Goal: Task Accomplishment & Management: Manage account settings

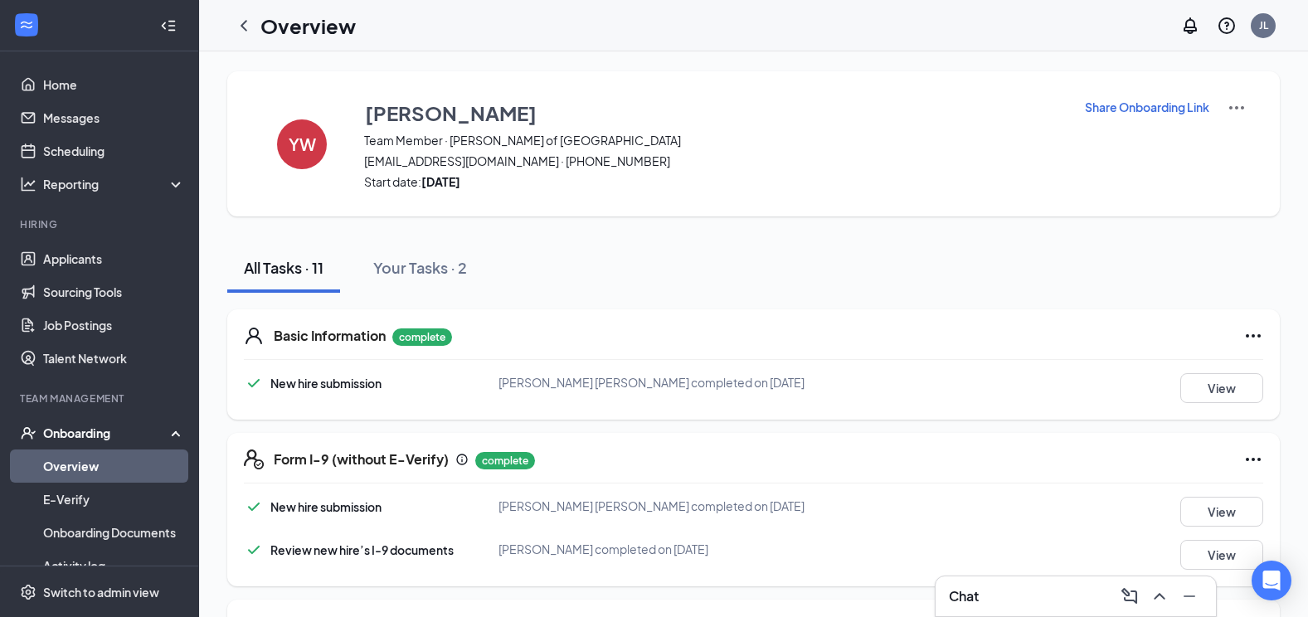
scroll to position [83, 0]
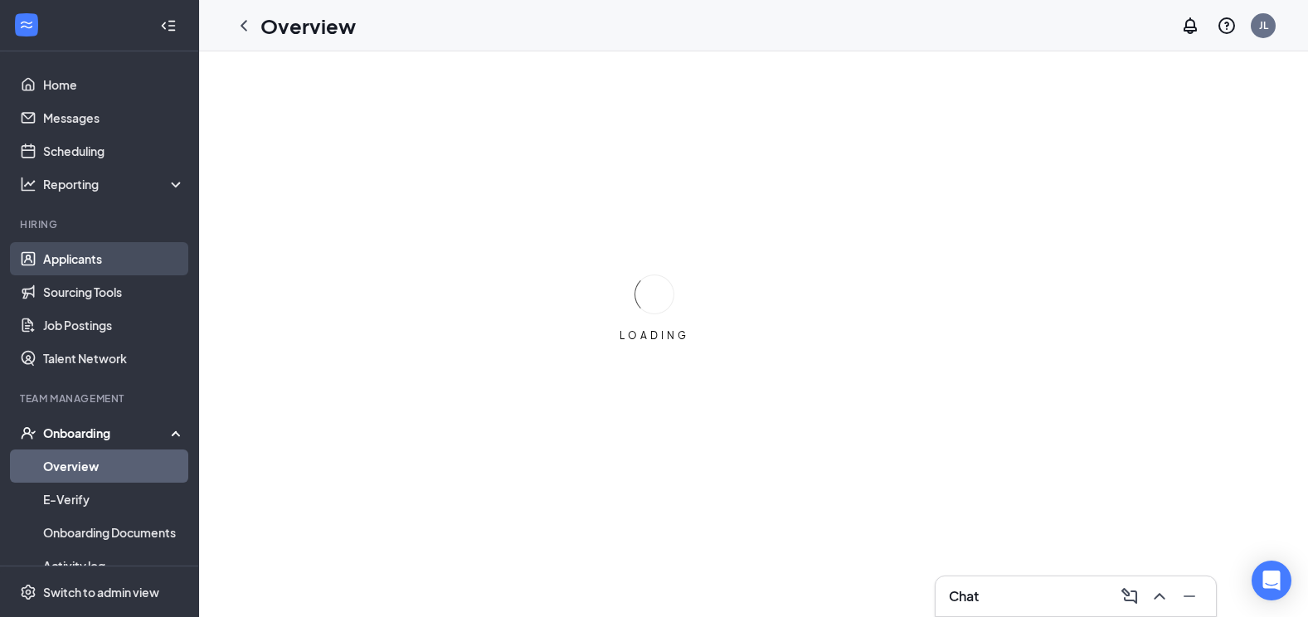
click at [53, 257] on link "Applicants" at bounding box center [114, 258] width 142 height 33
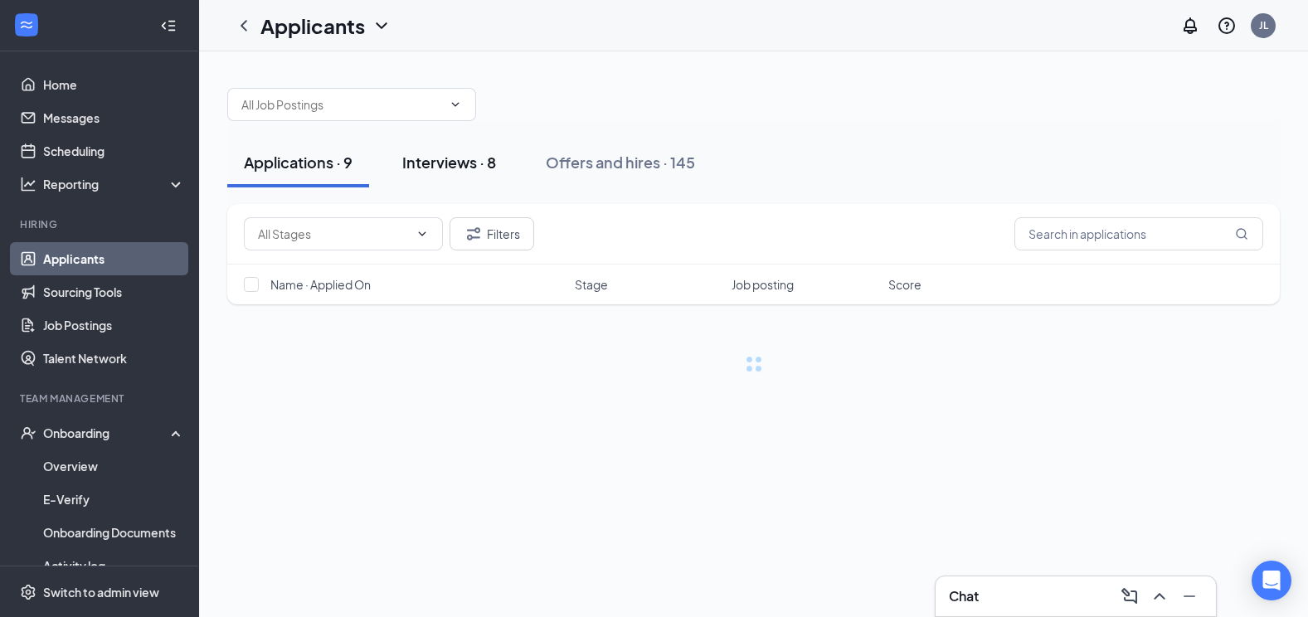
click at [437, 152] on div "Interviews · 8" at bounding box center [449, 162] width 94 height 21
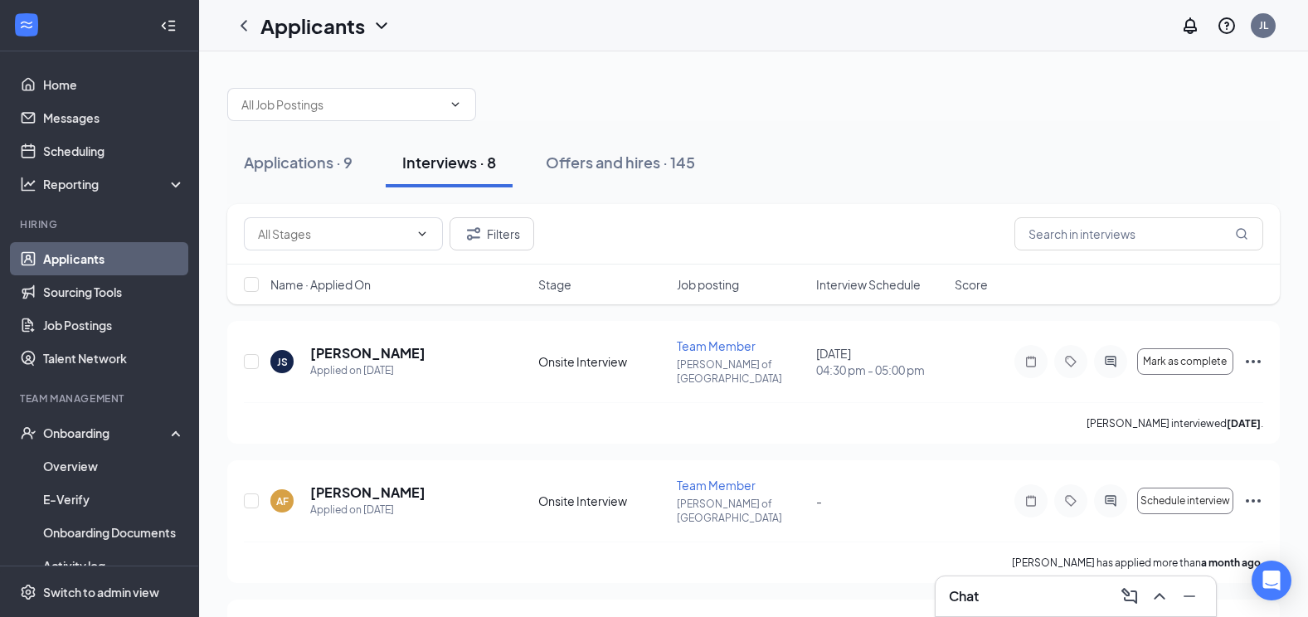
click at [896, 284] on span "Interview Schedule" at bounding box center [868, 284] width 105 height 17
click at [308, 160] on div "Applications · 9" at bounding box center [298, 162] width 109 height 21
